Goal: Task Accomplishment & Management: Use online tool/utility

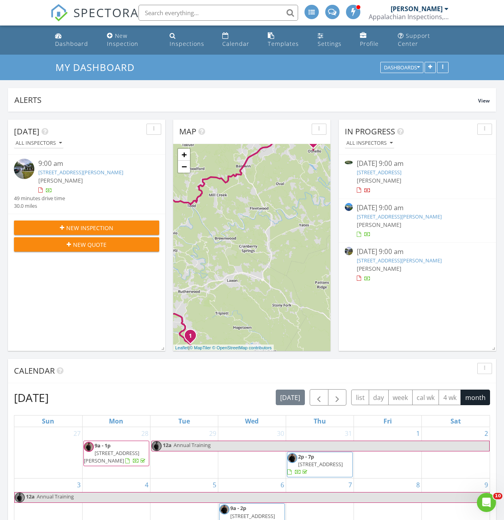
click at [388, 217] on link "[STREET_ADDRESS][PERSON_NAME]" at bounding box center [398, 216] width 85 height 7
click at [378, 221] on span "[PERSON_NAME]" at bounding box center [378, 225] width 45 height 8
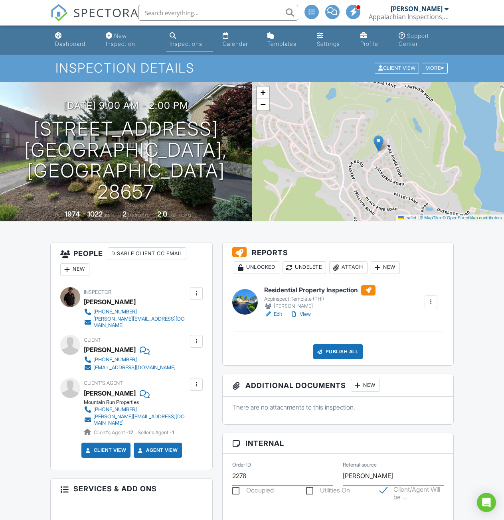
click at [307, 291] on h6 "Residential Property Inspection" at bounding box center [319, 290] width 111 height 10
